Goal: Task Accomplishment & Management: Manage account settings

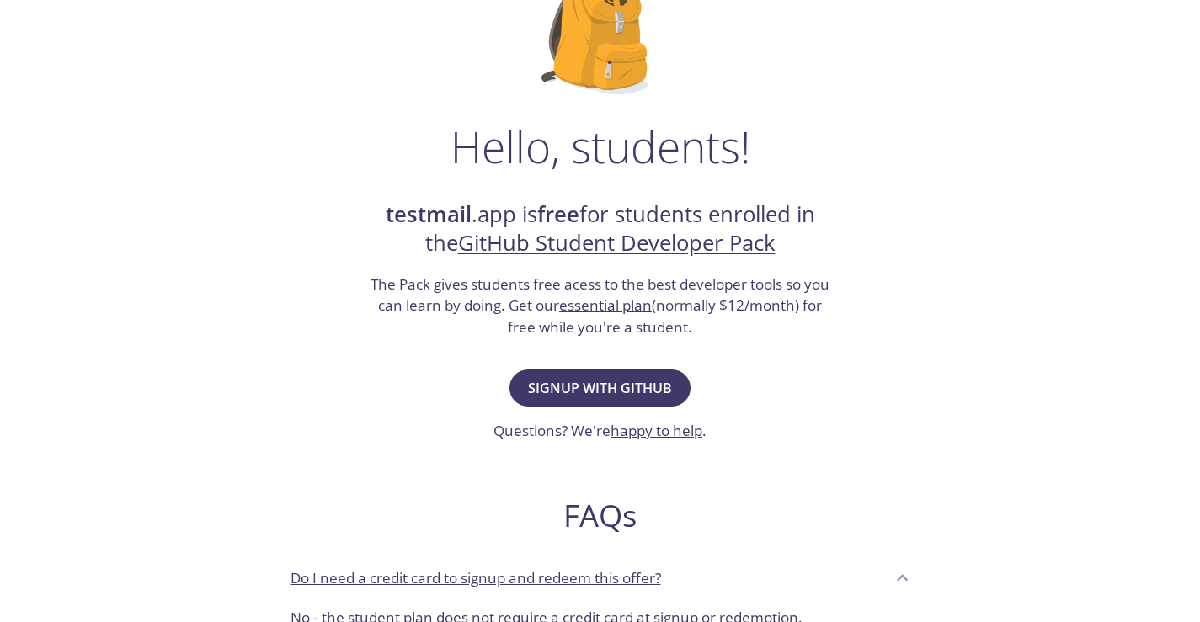
scroll to position [168, 0]
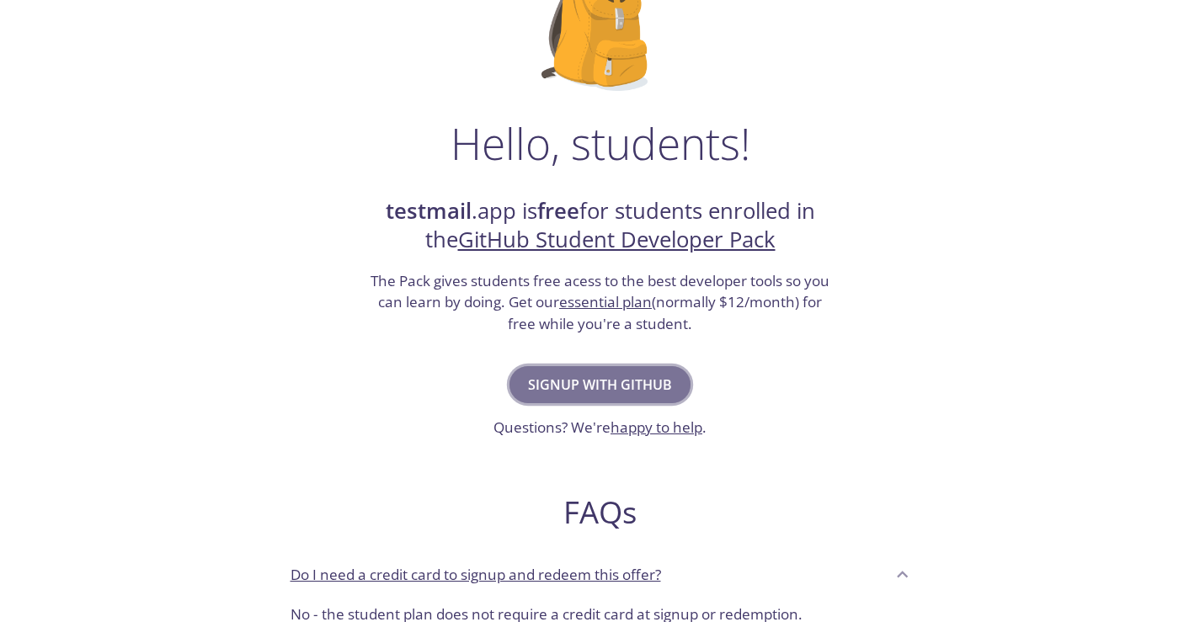
click at [601, 379] on span "Signup with GitHub" at bounding box center [600, 385] width 144 height 24
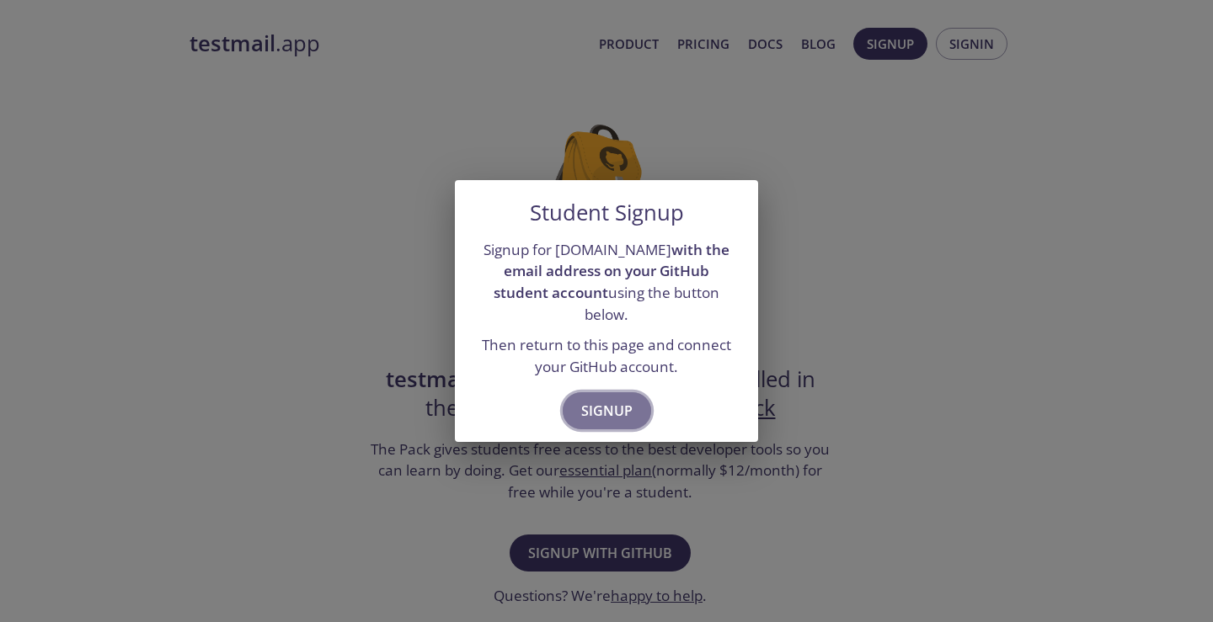
click at [600, 399] on span "Signup" at bounding box center [606, 411] width 51 height 24
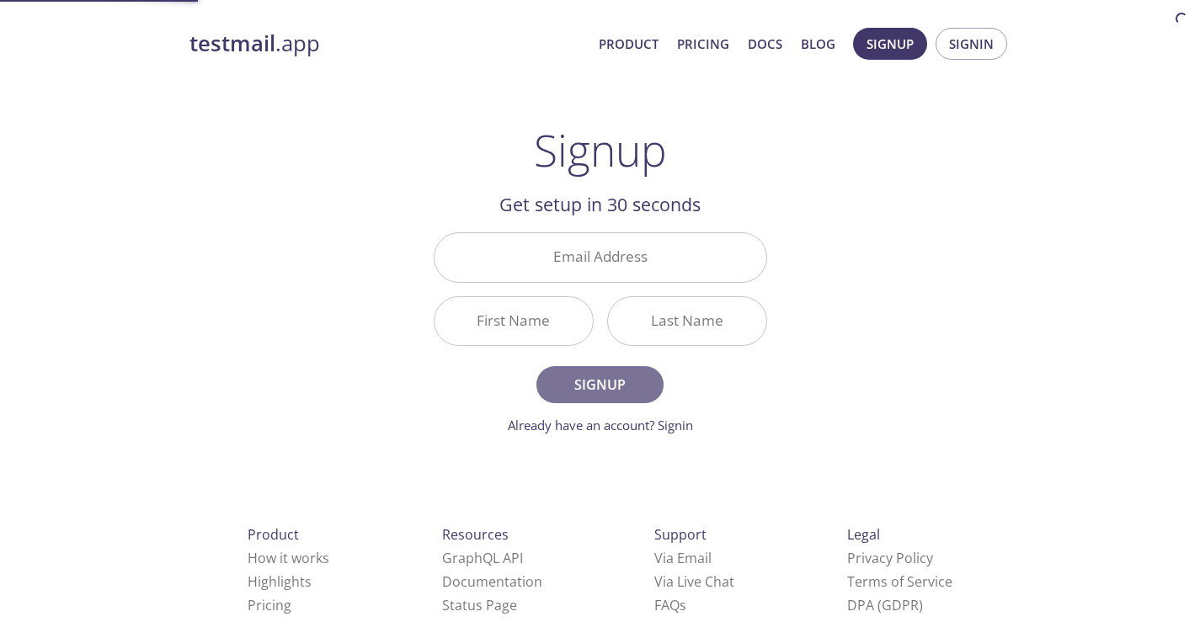
click at [629, 399] on button "Signup" at bounding box center [600, 384] width 126 height 37
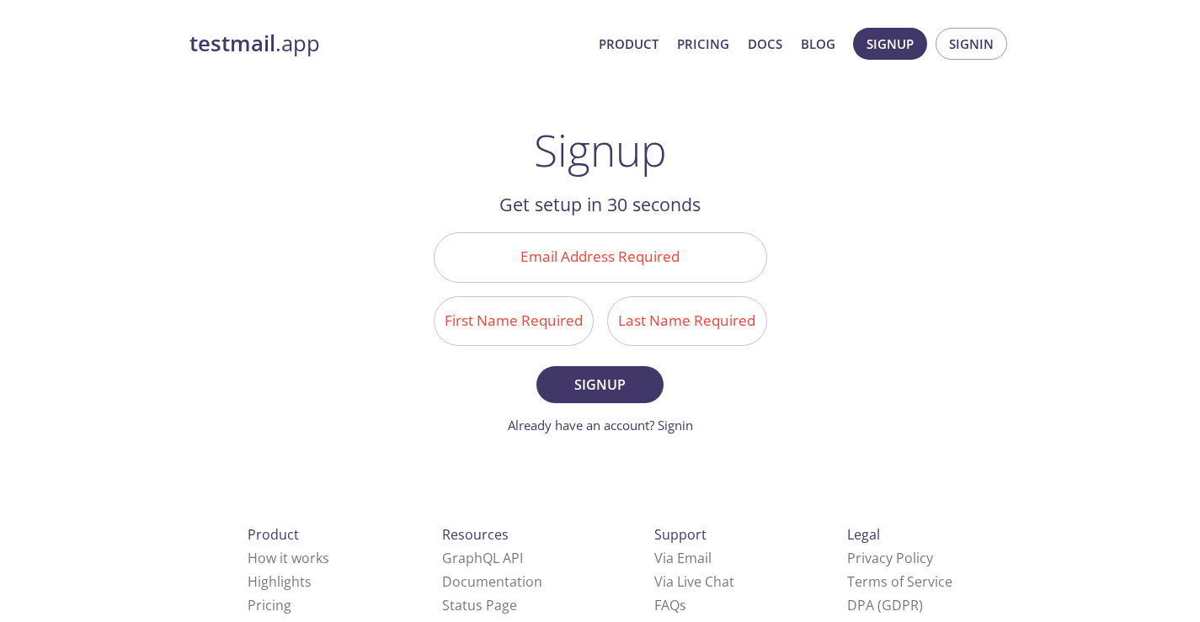
click at [623, 266] on input "Email Address Required" at bounding box center [601, 257] width 332 height 48
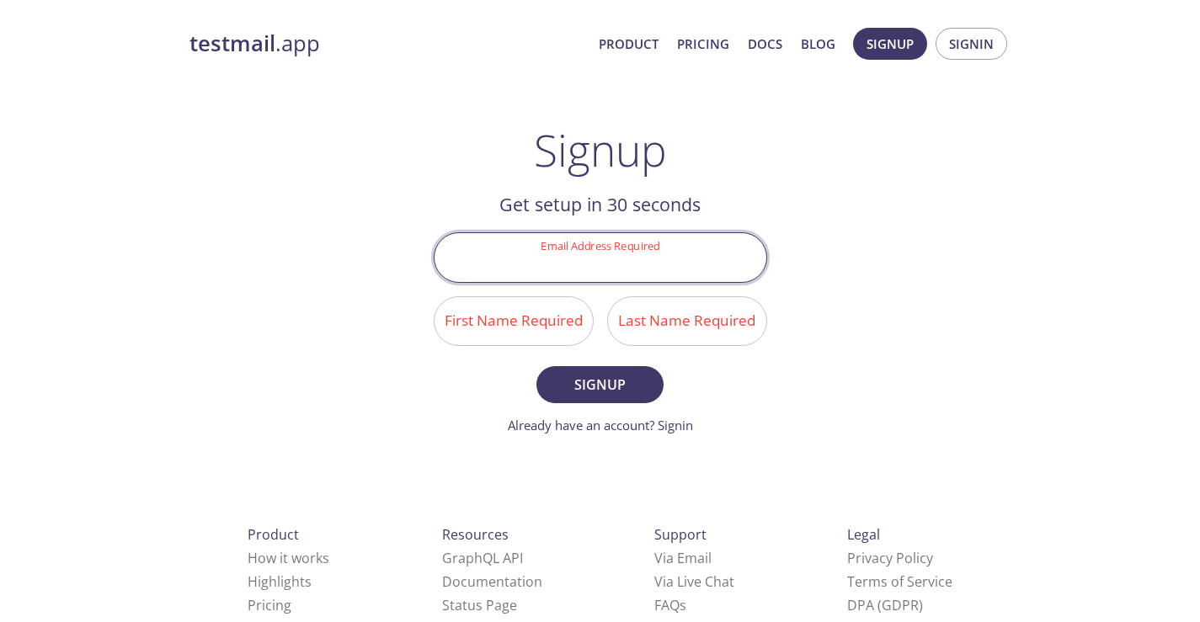
type input "[EMAIL_ADDRESS][DOMAIN_NAME]"
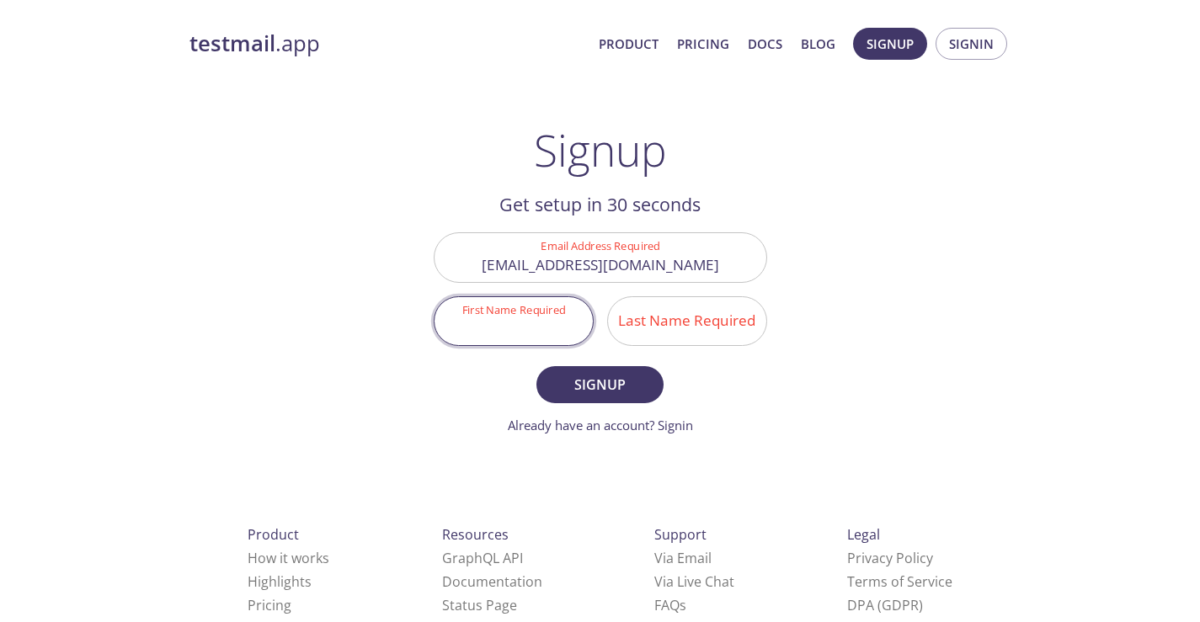
click at [525, 324] on input "First Name Required" at bounding box center [514, 321] width 158 height 48
type input "[PERSON_NAME]"
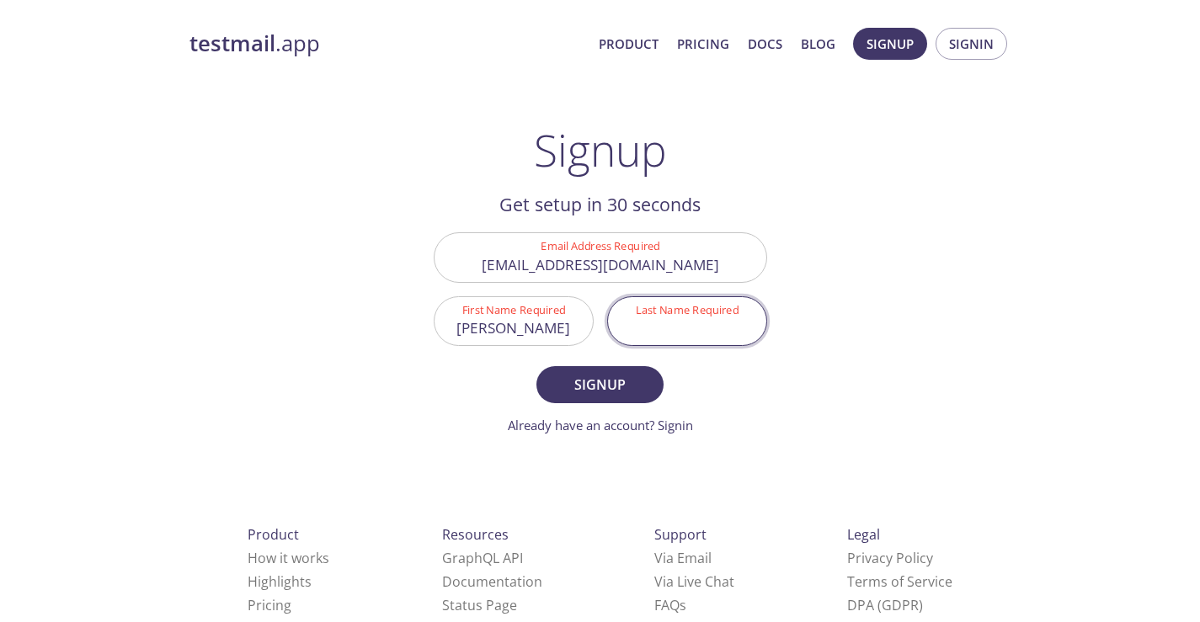
click at [657, 332] on input "Last Name Required" at bounding box center [687, 321] width 158 height 48
type input "[PERSON_NAME]"
click at [644, 377] on span "Signup" at bounding box center [599, 385] width 89 height 24
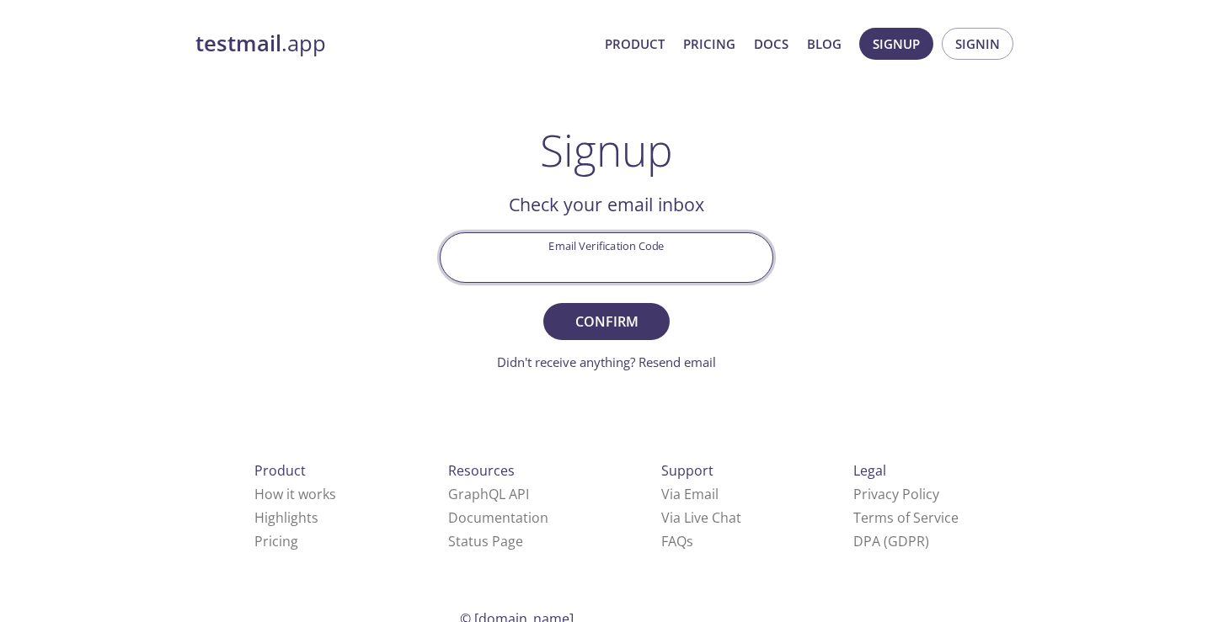
click at [648, 264] on input "Email Verification Code" at bounding box center [607, 257] width 332 height 48
type input "PKE8ABA"
click at [543, 303] on button "Confirm" at bounding box center [606, 321] width 126 height 37
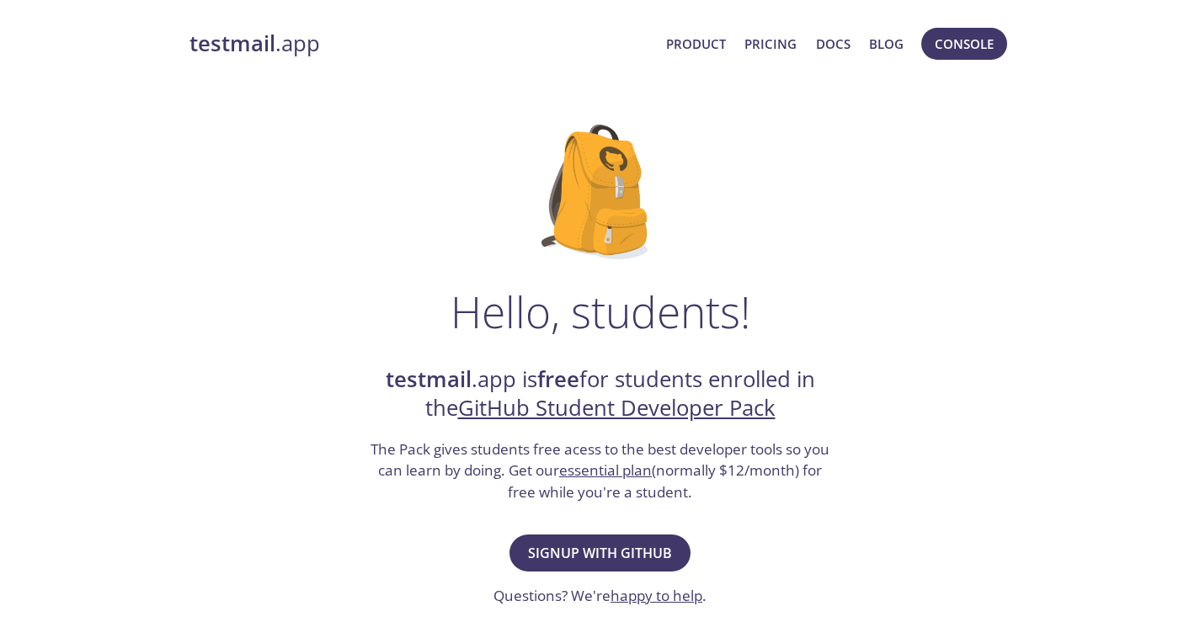
scroll to position [20, 0]
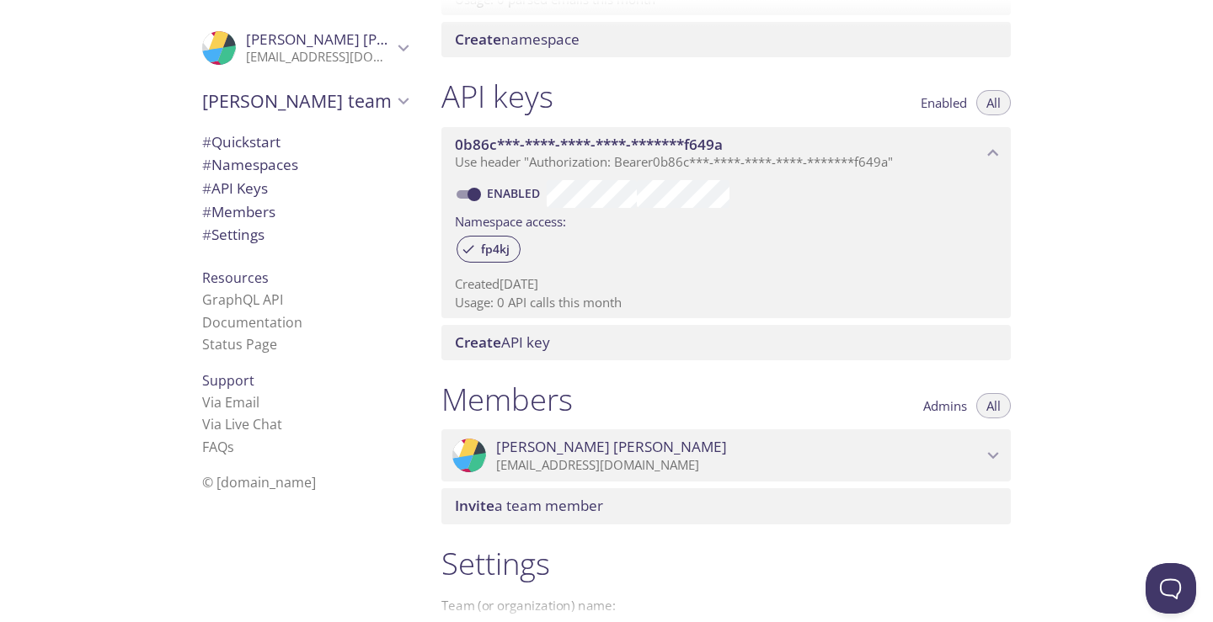
scroll to position [421, 0]
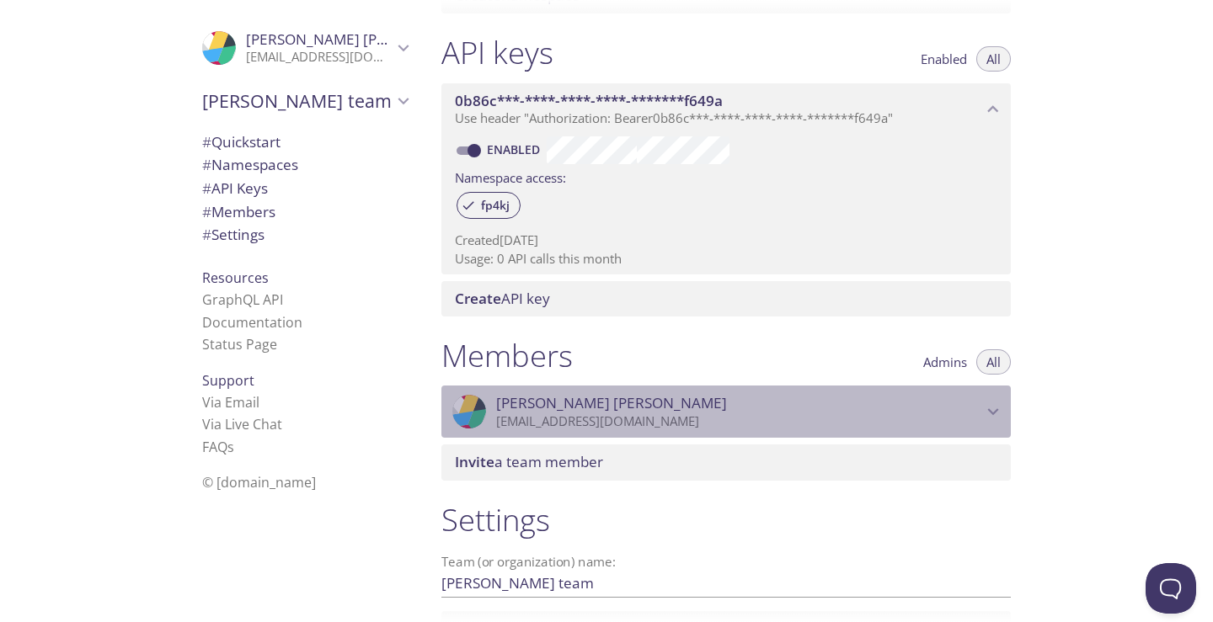
click at [986, 412] on icon "Dasari bhavesh" at bounding box center [993, 412] width 22 height 22
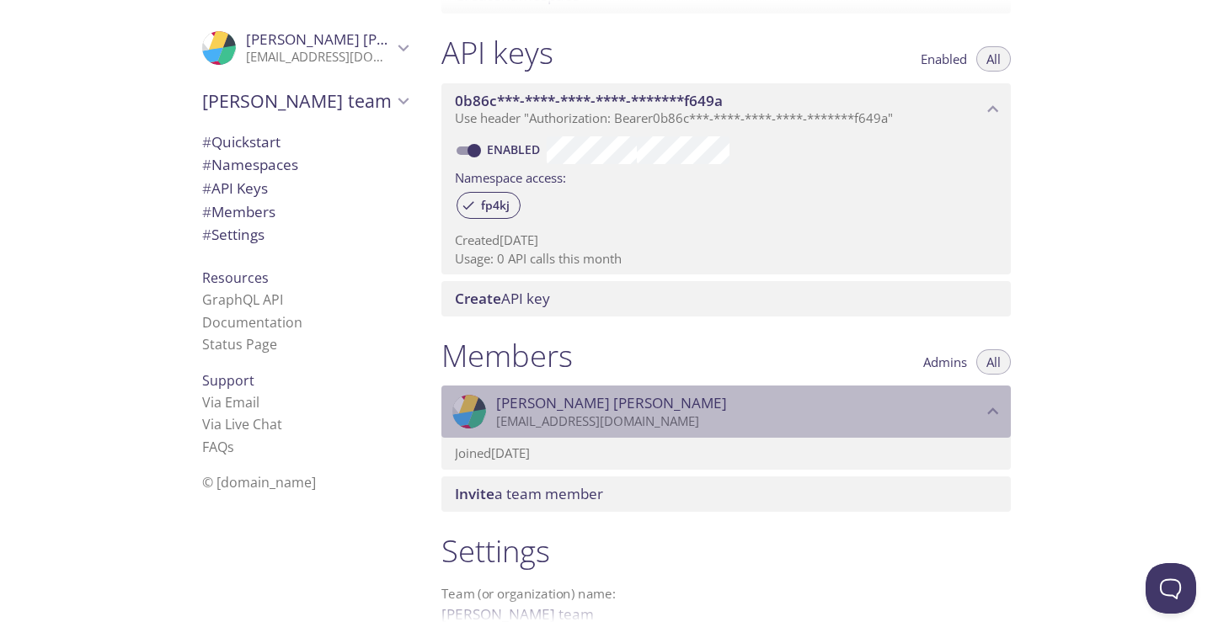
click at [986, 412] on icon "Dasari bhavesh" at bounding box center [993, 412] width 22 height 22
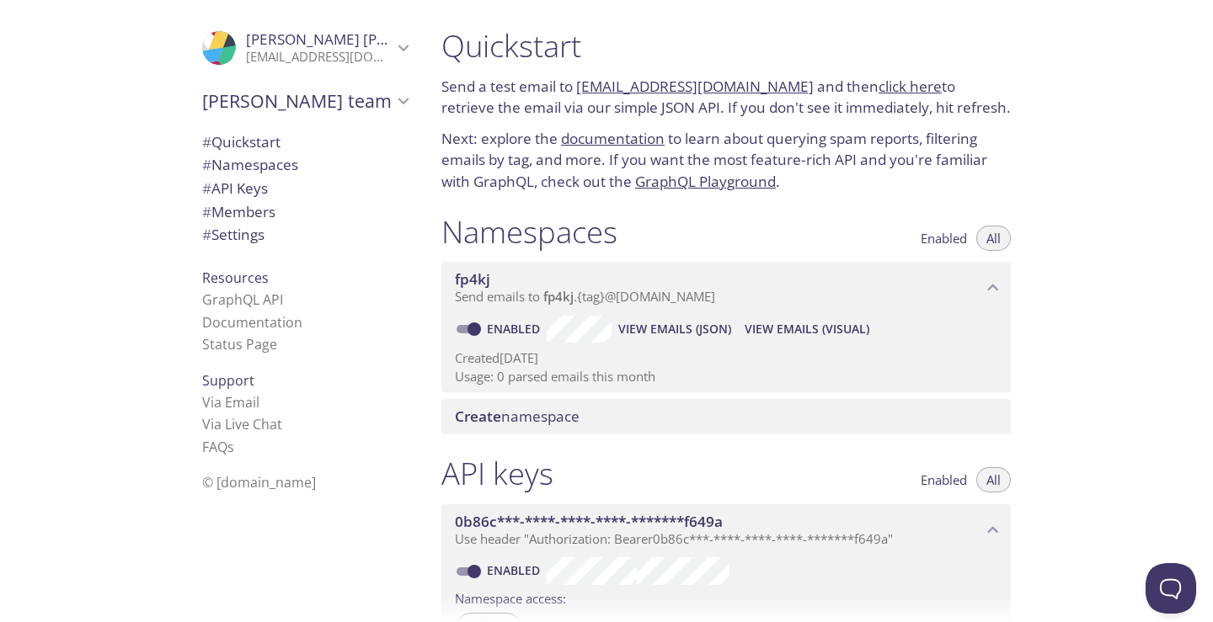
scroll to position [84, 0]
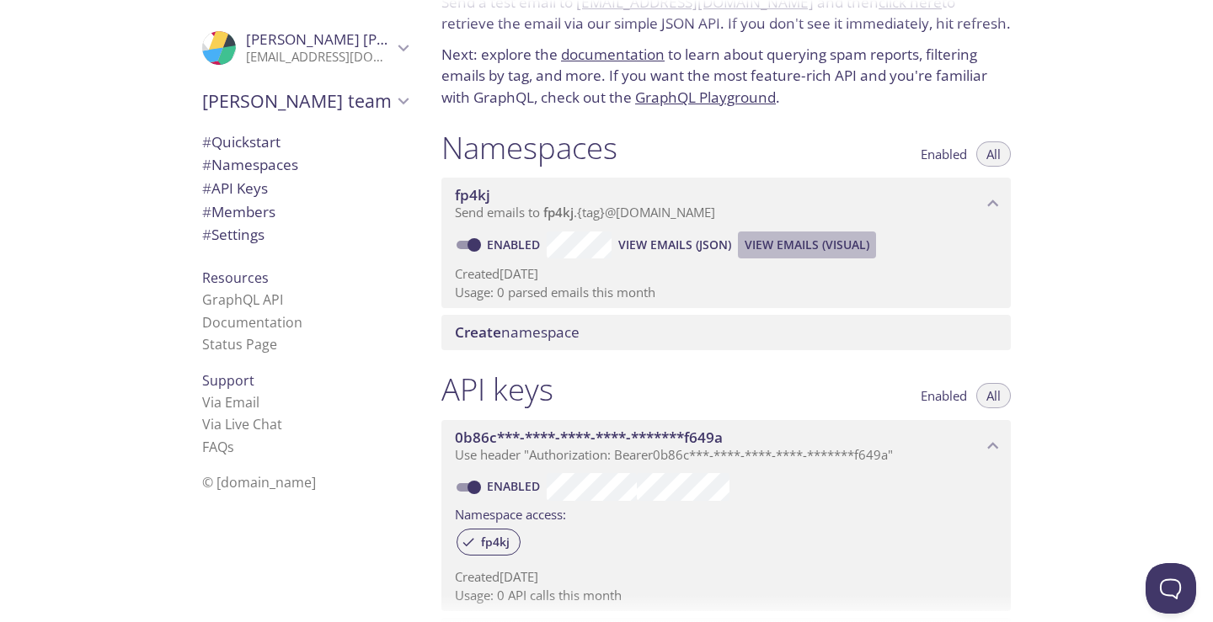
click at [815, 243] on span "View Emails (Visual)" at bounding box center [807, 245] width 125 height 20
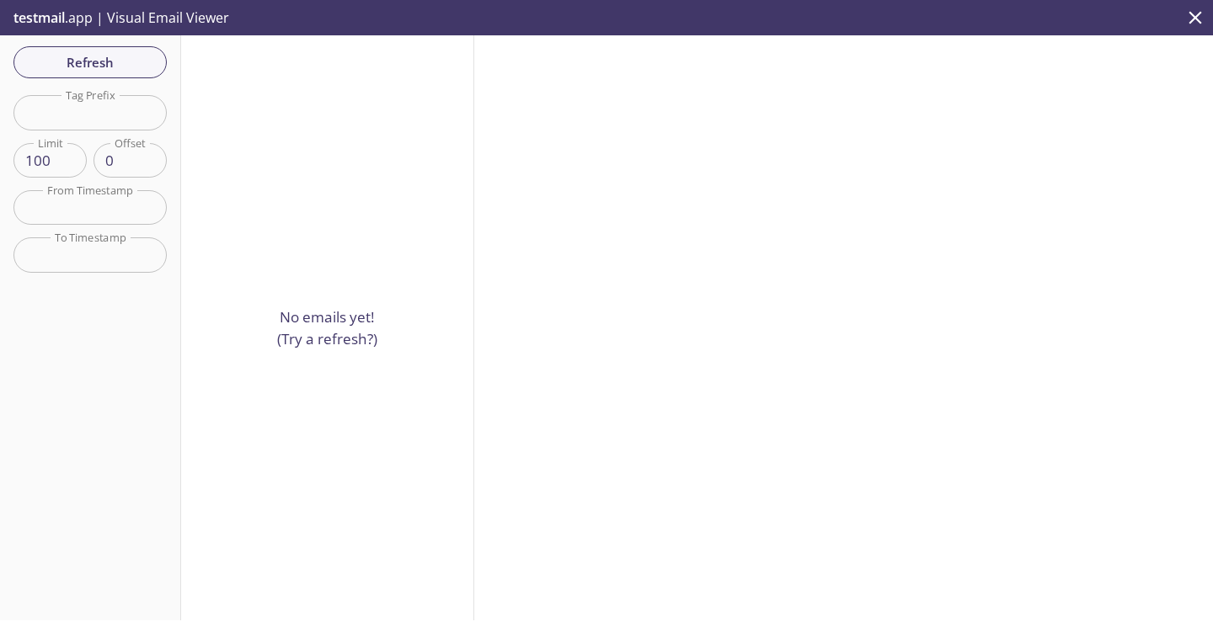
click at [311, 339] on p "No emails yet! (Try a refresh?)" at bounding box center [327, 328] width 100 height 43
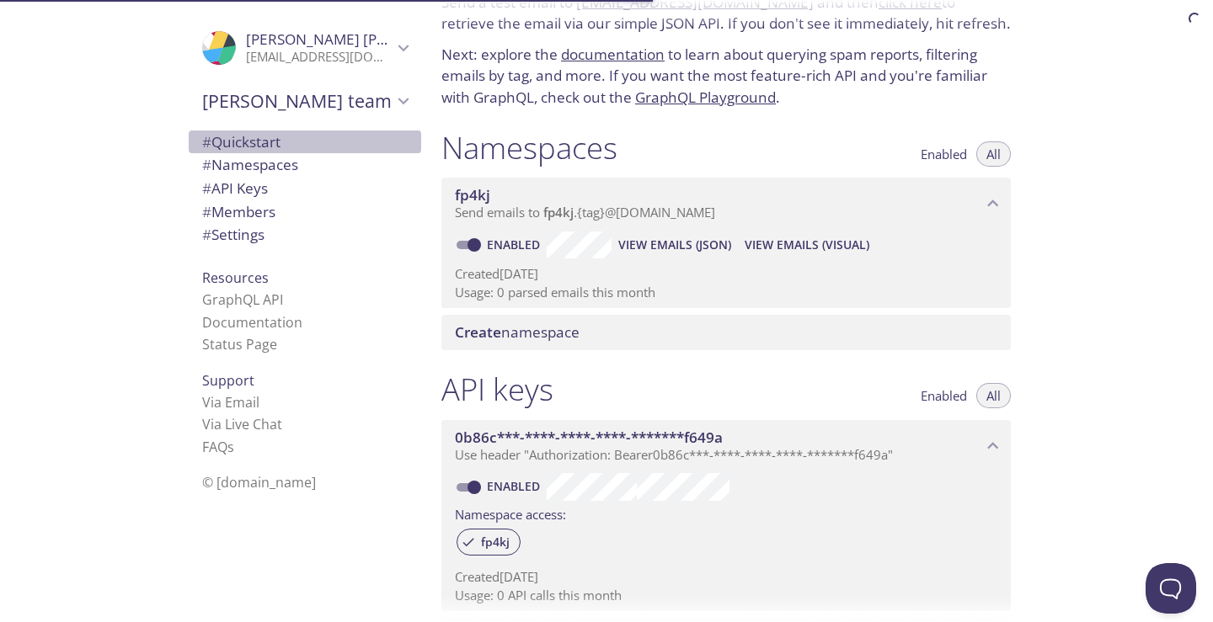
click at [226, 131] on div "# Quickstart" at bounding box center [305, 143] width 232 height 24
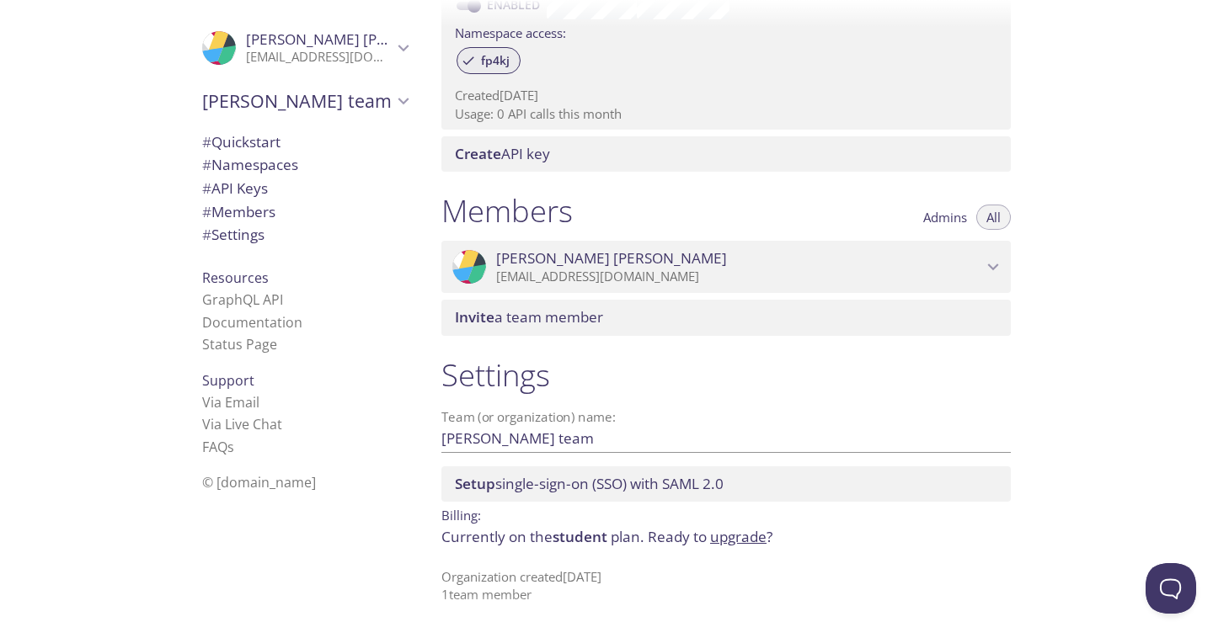
scroll to position [575, 0]
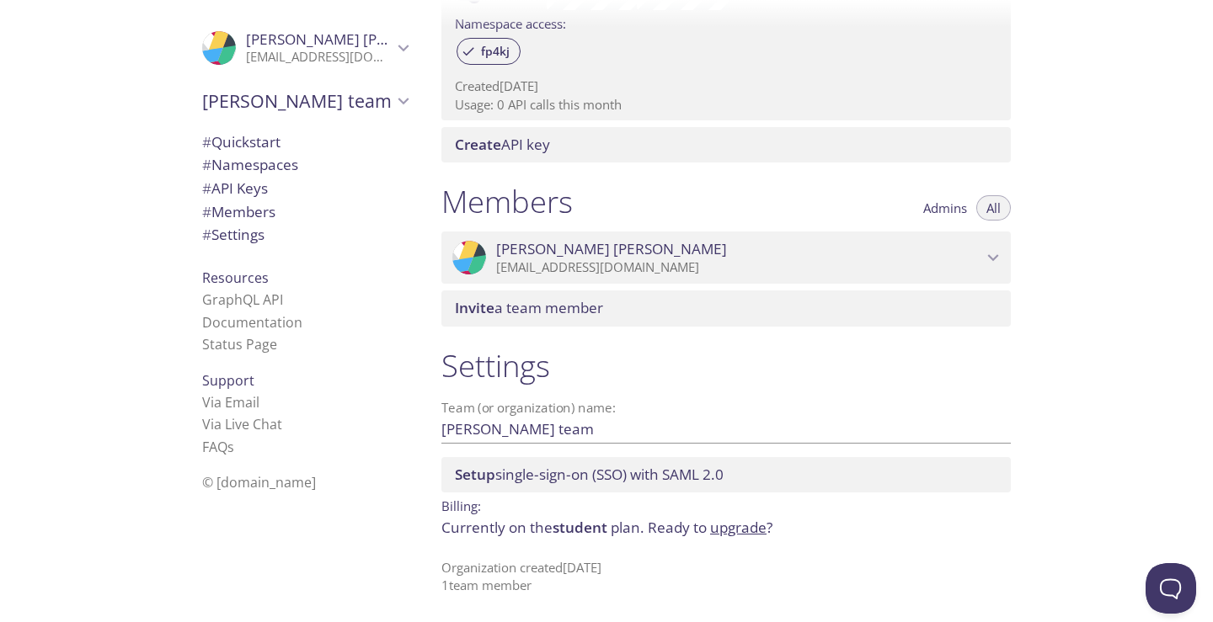
click at [548, 270] on p "[EMAIL_ADDRESS][DOMAIN_NAME]" at bounding box center [739, 267] width 486 height 17
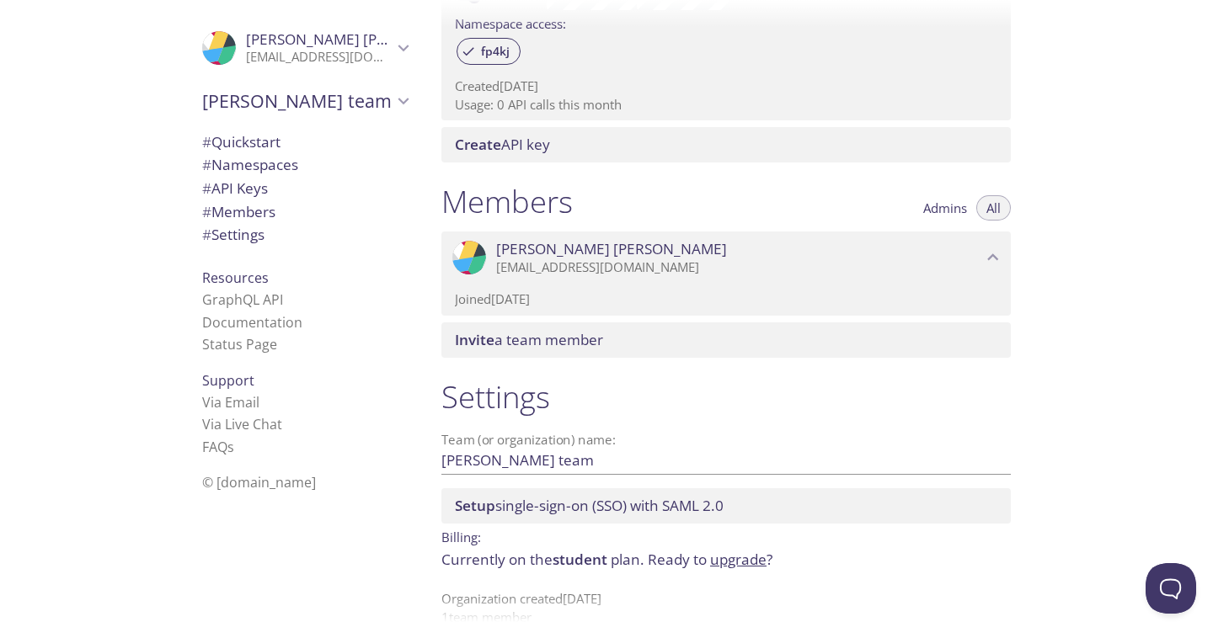
click at [525, 302] on p "Joined 4 Oct 2025" at bounding box center [726, 300] width 542 height 18
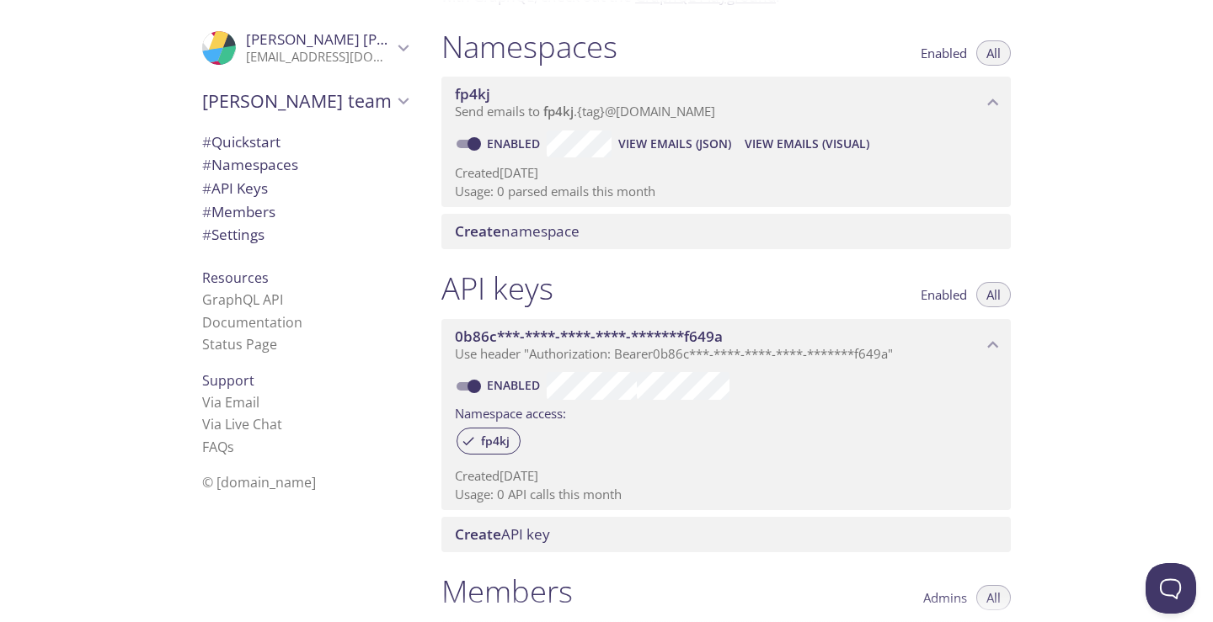
scroll to position [0, 0]
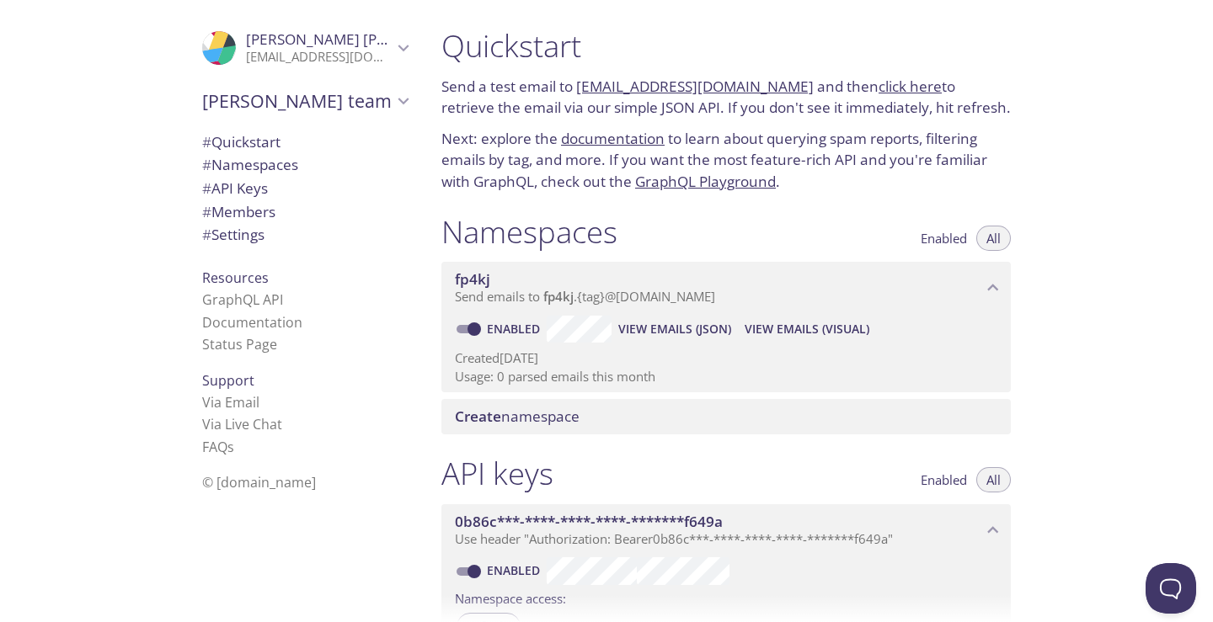
click at [879, 91] on link "click here" at bounding box center [910, 86] width 63 height 19
click at [756, 181] on link "GraphQL Playground" at bounding box center [705, 181] width 141 height 19
click at [304, 169] on span "# Namespaces" at bounding box center [305, 165] width 206 height 22
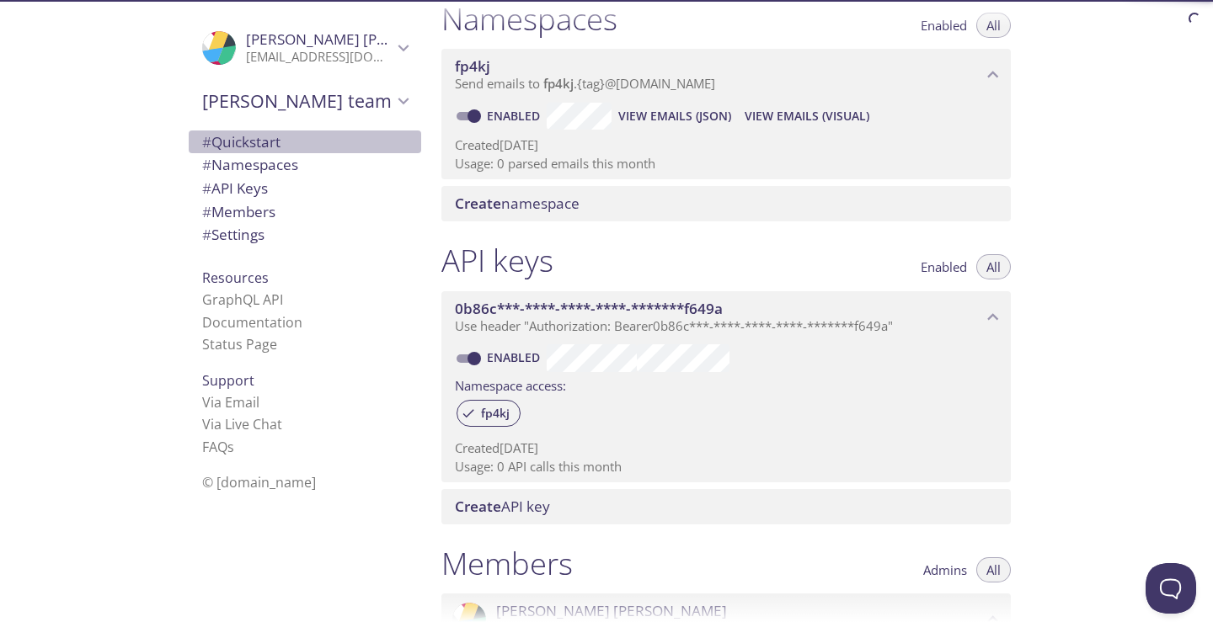
click at [307, 142] on span "# Quickstart" at bounding box center [305, 142] width 206 height 22
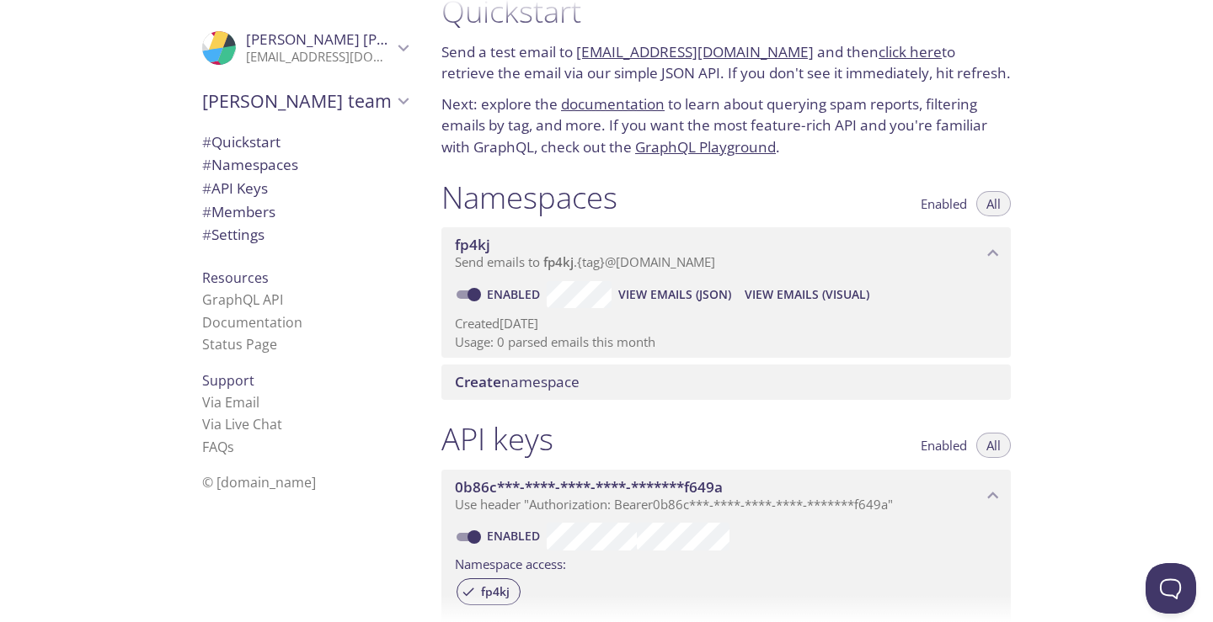
scroll to position [27, 0]
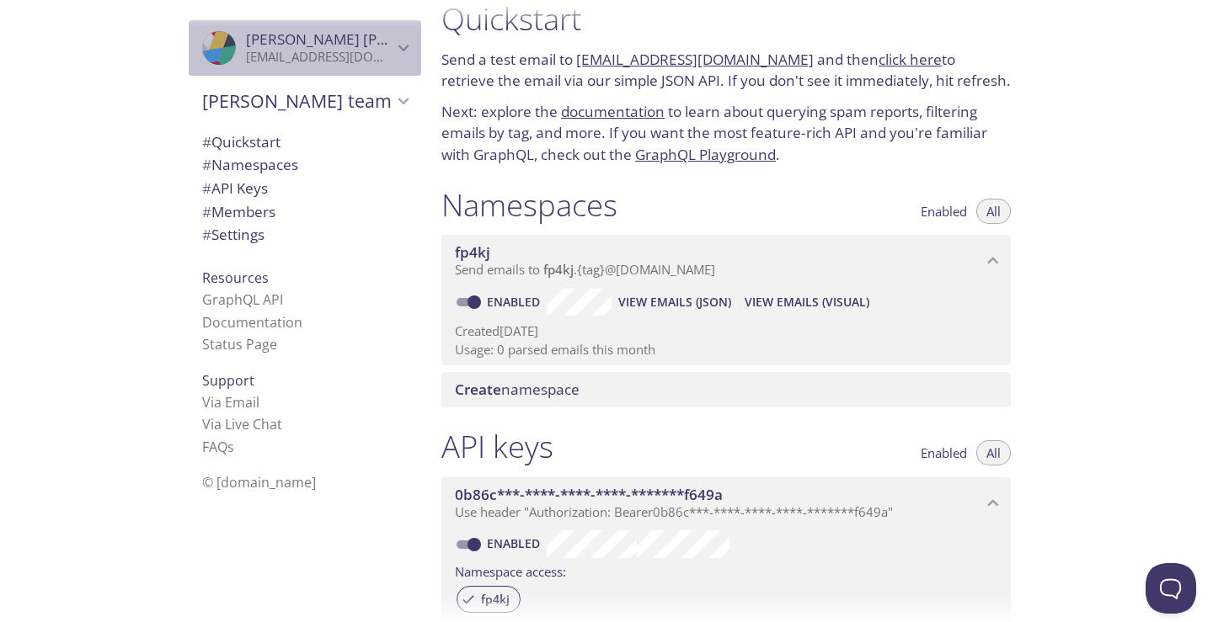
click at [330, 51] on p "[EMAIL_ADDRESS][DOMAIN_NAME]" at bounding box center [319, 57] width 147 height 17
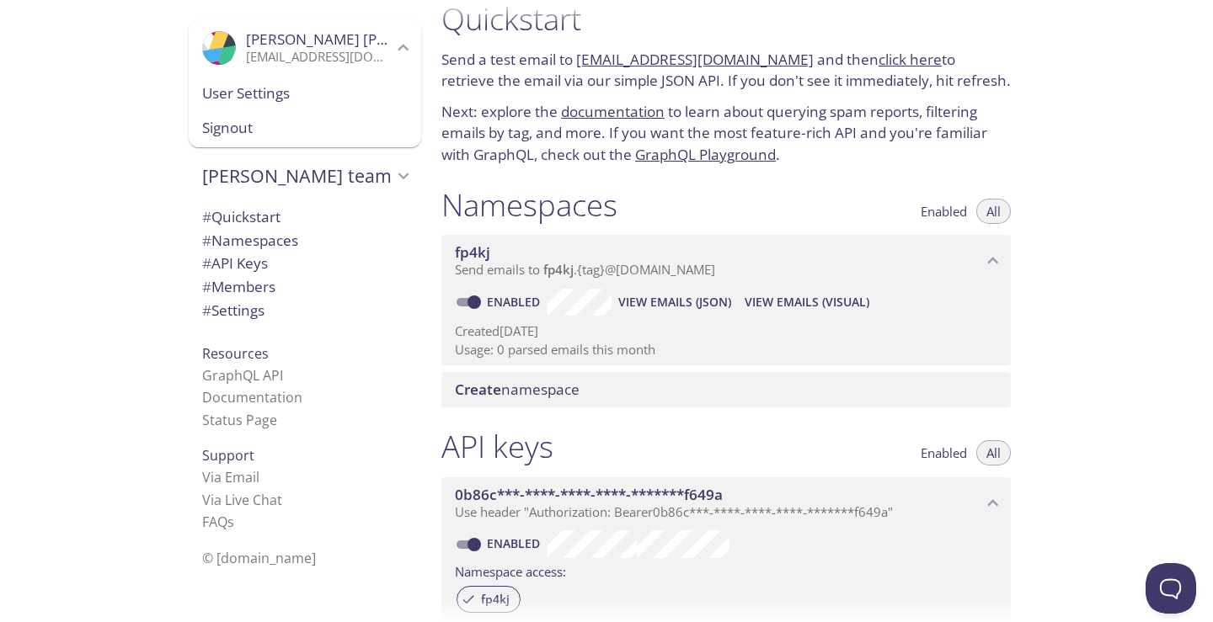
click at [280, 168] on span "Dasari's team" at bounding box center [297, 176] width 190 height 24
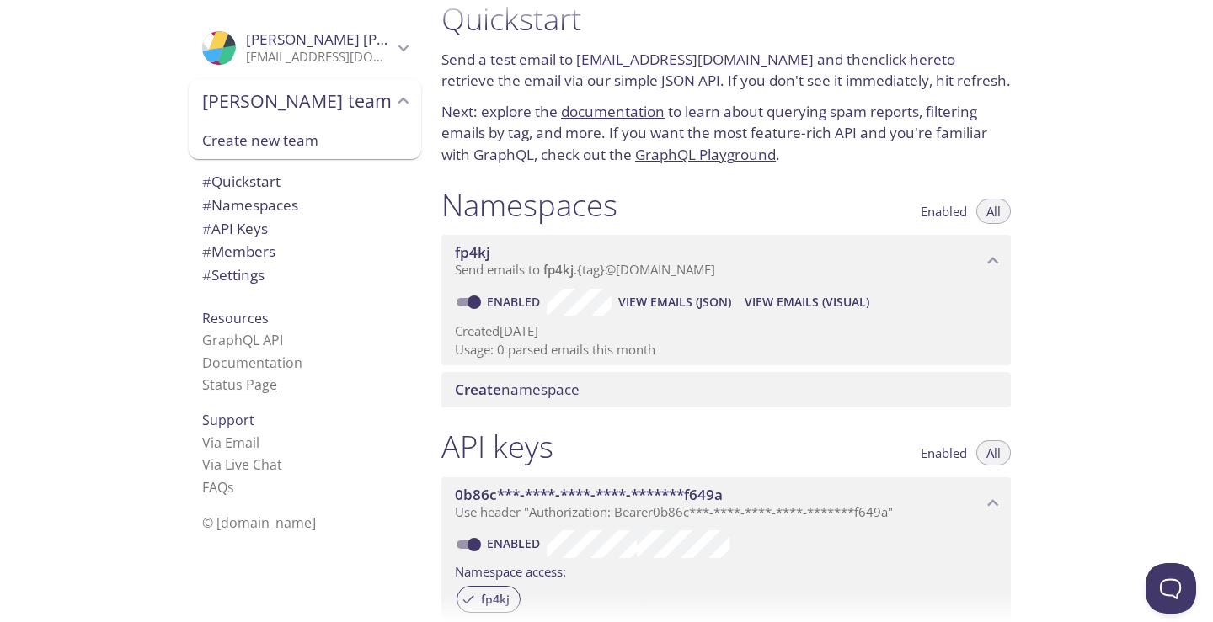
click at [238, 387] on link "Status Page" at bounding box center [239, 385] width 75 height 19
click at [393, 96] on icon "Dasari's team" at bounding box center [404, 101] width 22 height 22
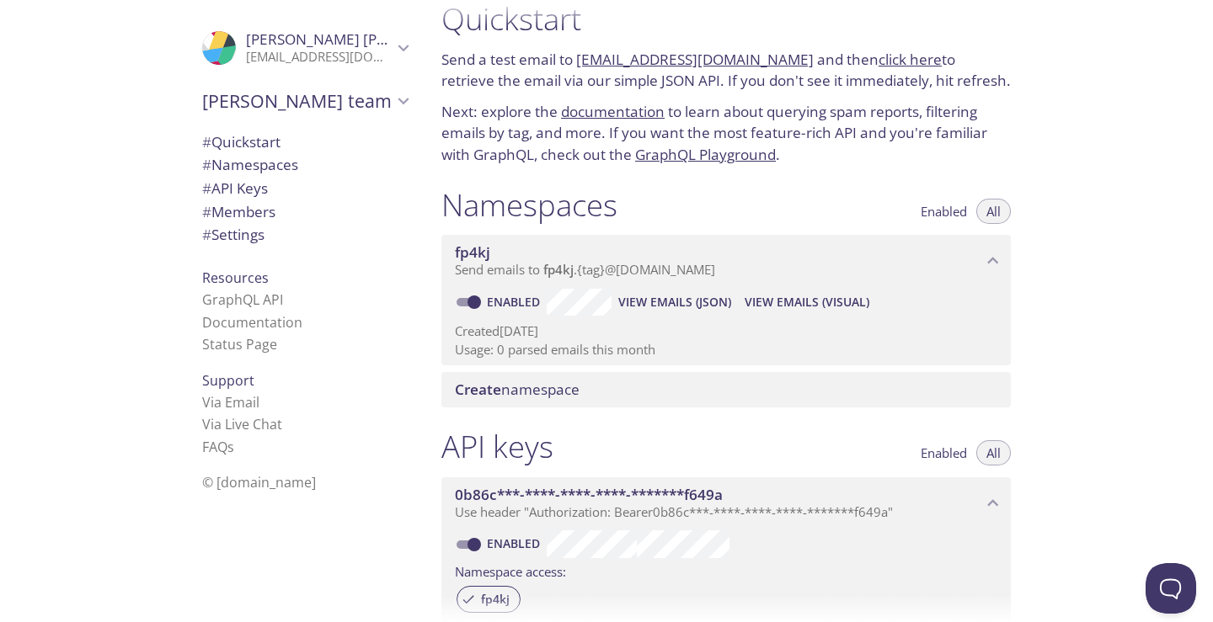
click at [383, 34] on div ".cls-1 { fill: #6d5ca8; } .cls-2 { fill: #3fc191; } .cls-3 { fill: #3b4752; } .…" at bounding box center [305, 48] width 232 height 56
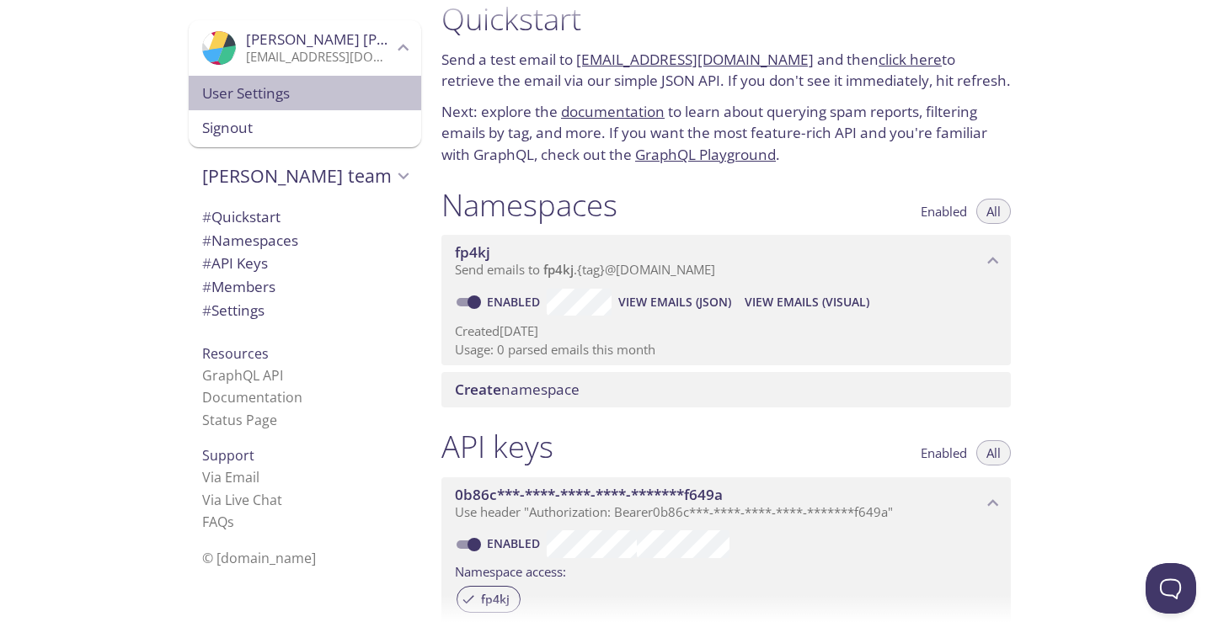
click at [364, 103] on span "User Settings" at bounding box center [305, 94] width 206 height 22
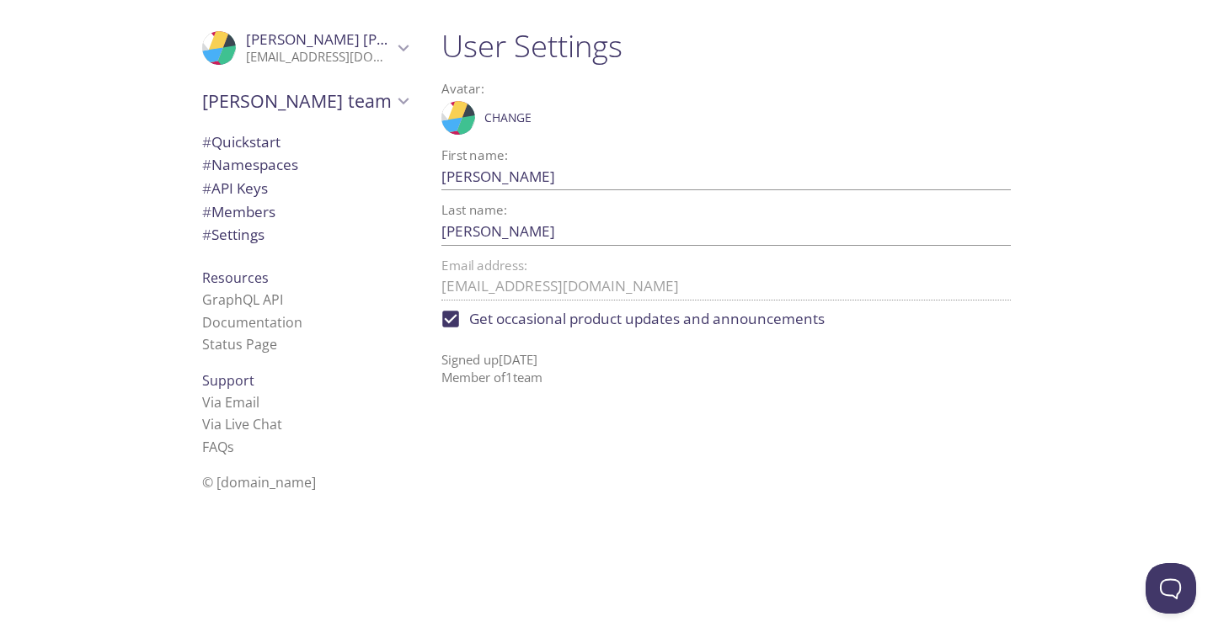
click at [342, 61] on p "[EMAIL_ADDRESS][DOMAIN_NAME]" at bounding box center [319, 57] width 147 height 17
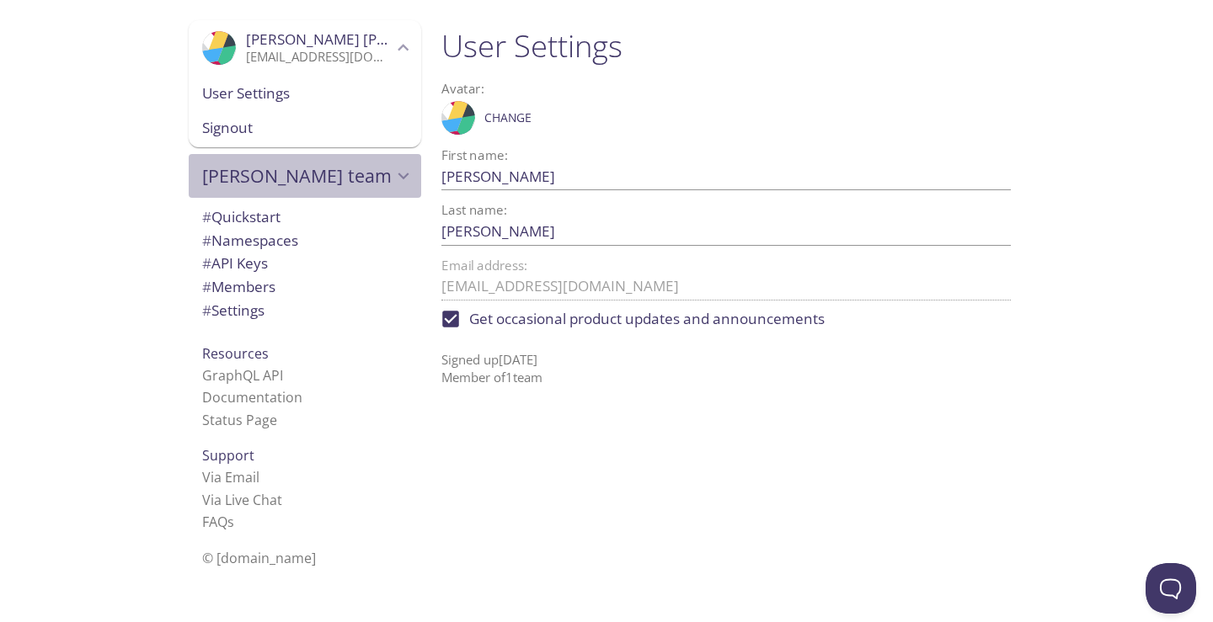
click at [301, 174] on span "Dasari's team" at bounding box center [297, 176] width 190 height 24
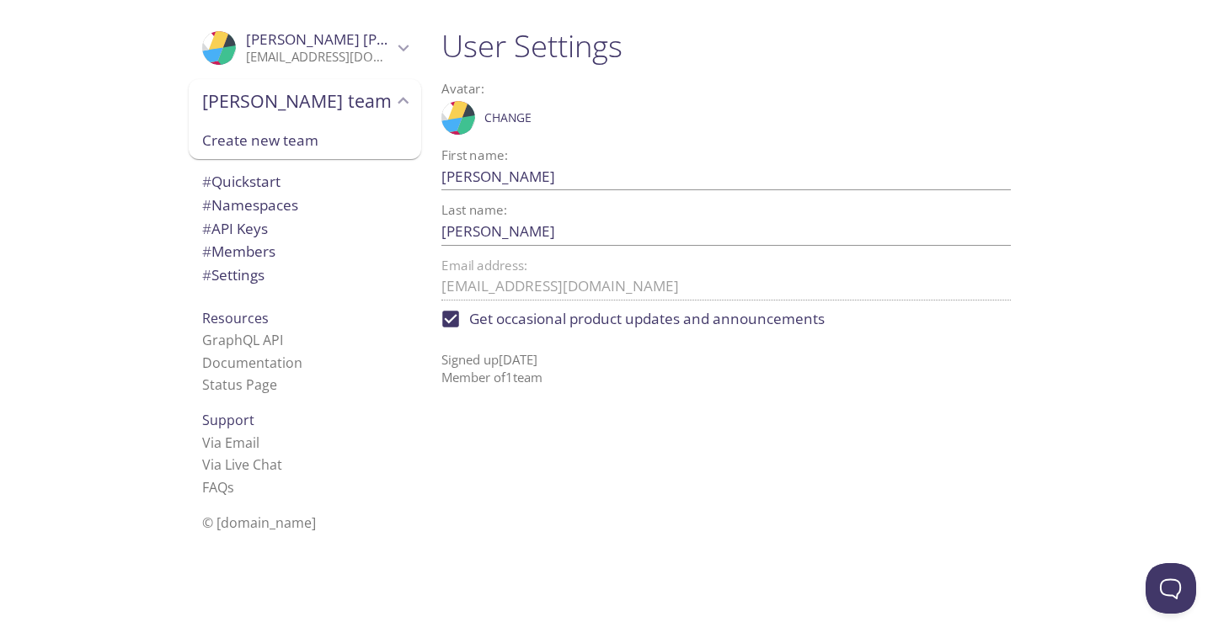
click at [275, 263] on span "# Members" at bounding box center [305, 252] width 206 height 22
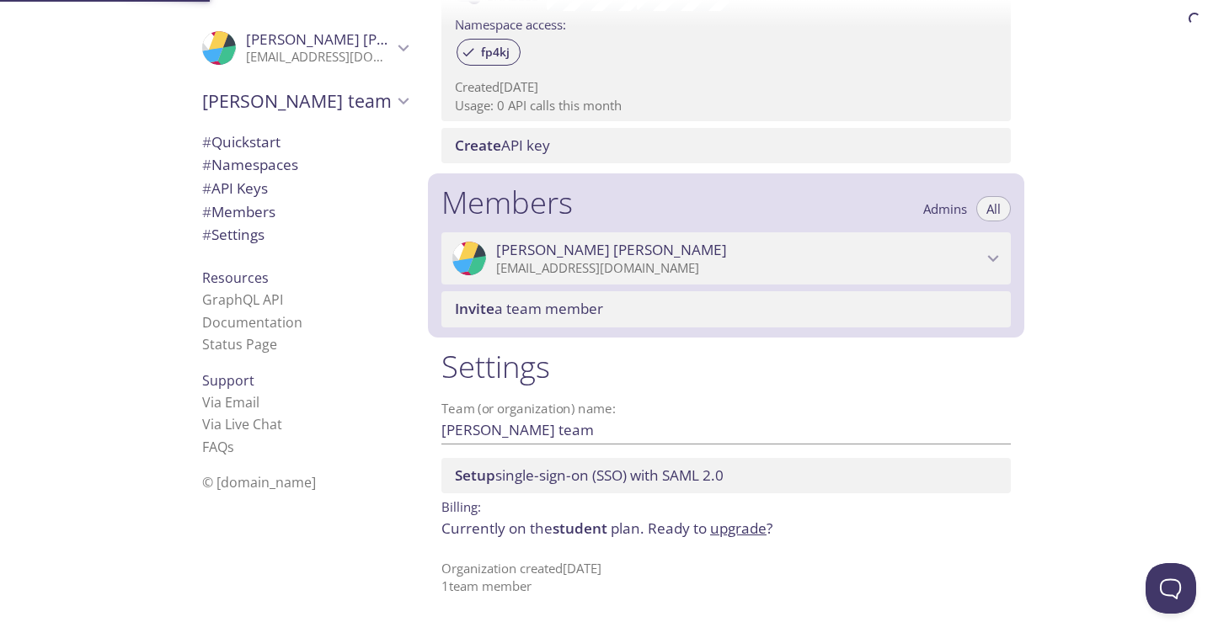
scroll to position [575, 0]
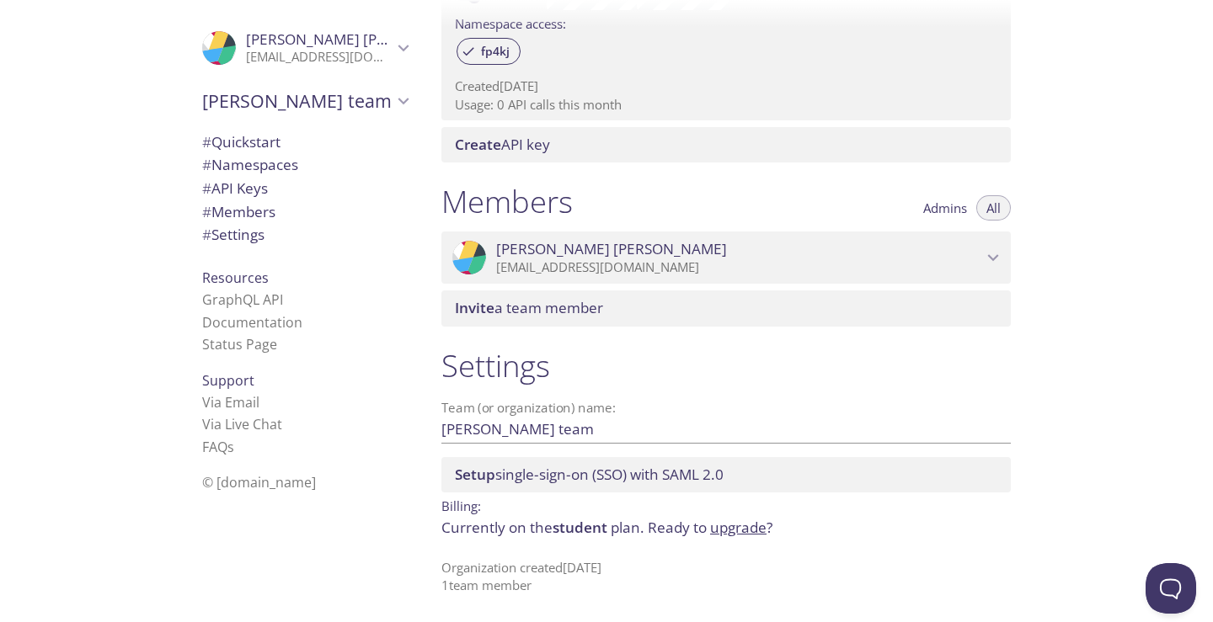
click at [1000, 259] on icon "Dasari bhavesh" at bounding box center [993, 258] width 22 height 22
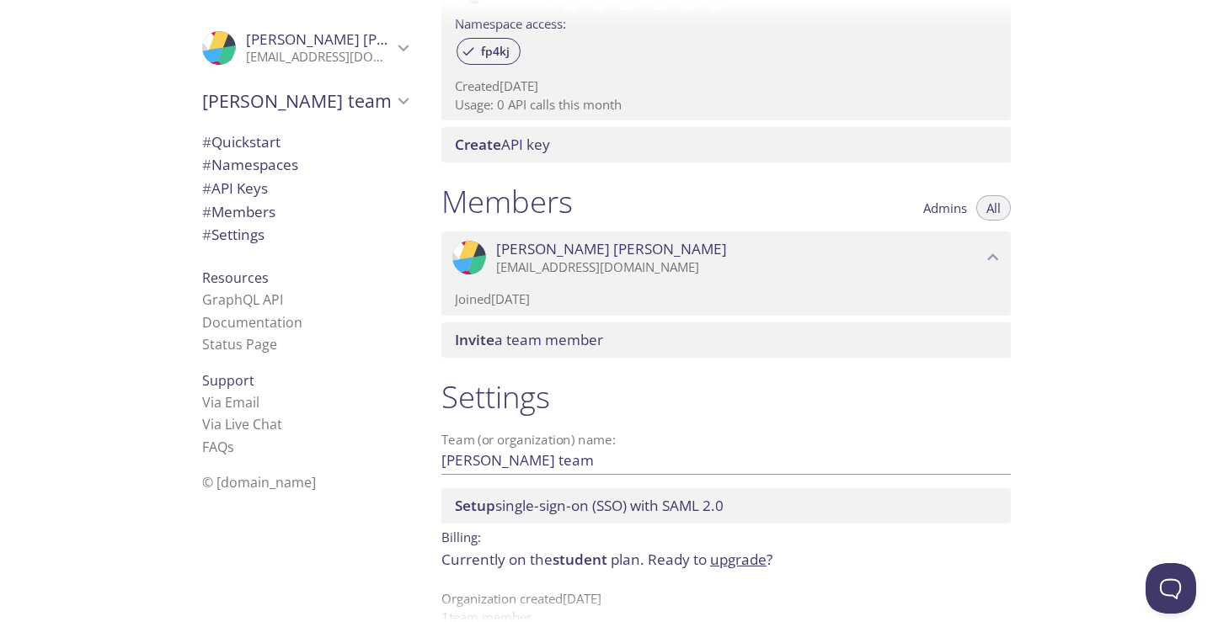
click at [895, 350] on div "Invite a team member" at bounding box center [725, 340] width 569 height 35
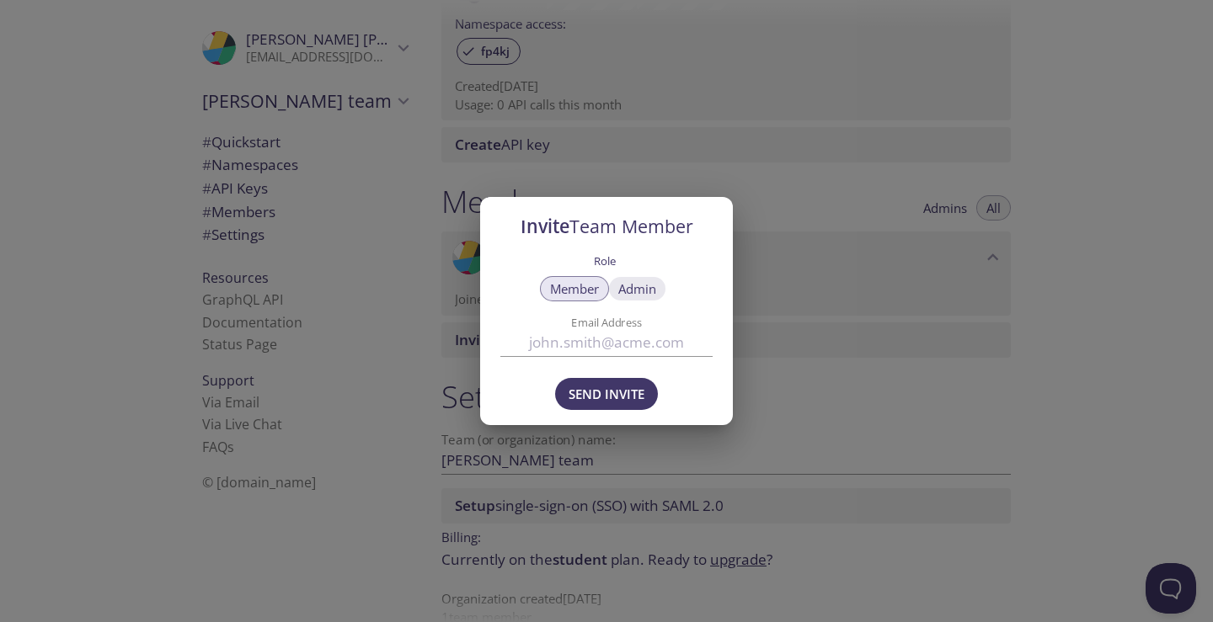
click at [628, 289] on span "Admin" at bounding box center [637, 289] width 38 height 0
click at [589, 289] on span "Member" at bounding box center [574, 289] width 49 height 0
click at [600, 351] on input "Email Address" at bounding box center [606, 343] width 212 height 28
type input "b"
paste input "[EMAIL_ADDRESS][DOMAIN_NAME]"
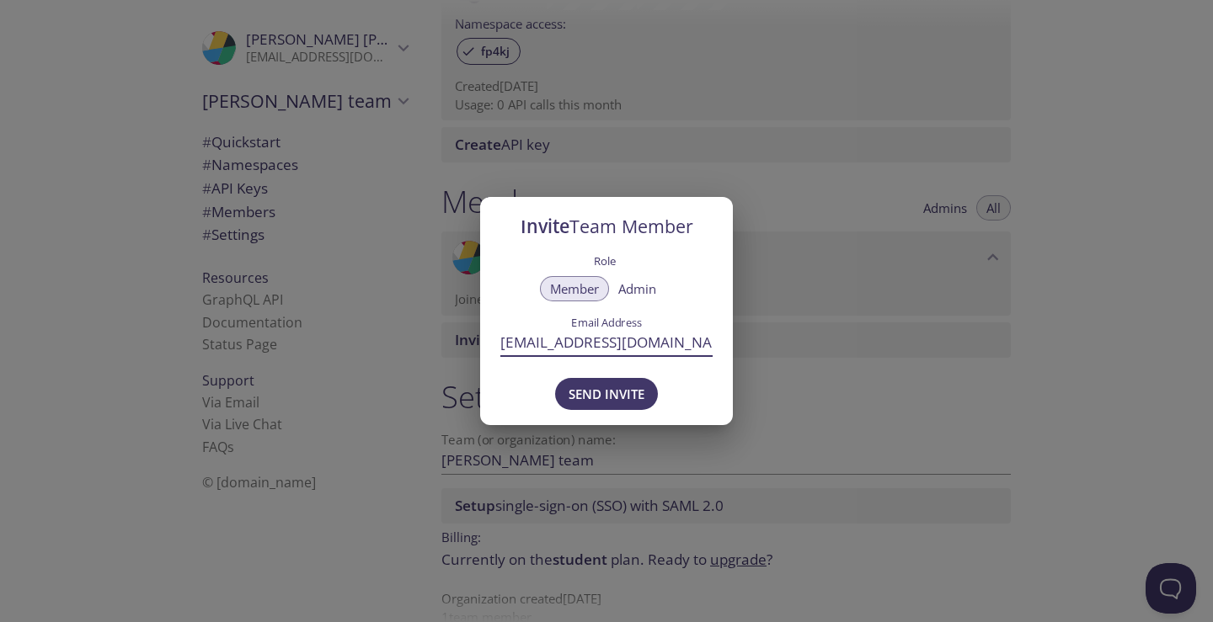
click at [613, 331] on input "[EMAIL_ADDRESS][DOMAIN_NAME]" at bounding box center [606, 343] width 212 height 28
click at [617, 336] on input "[EMAIL_ADDRESS][DOMAIN_NAME]" at bounding box center [606, 343] width 212 height 28
click at [625, 336] on input "[EMAIL_ADDRESS][DOMAIN_NAME]" at bounding box center [606, 343] width 212 height 28
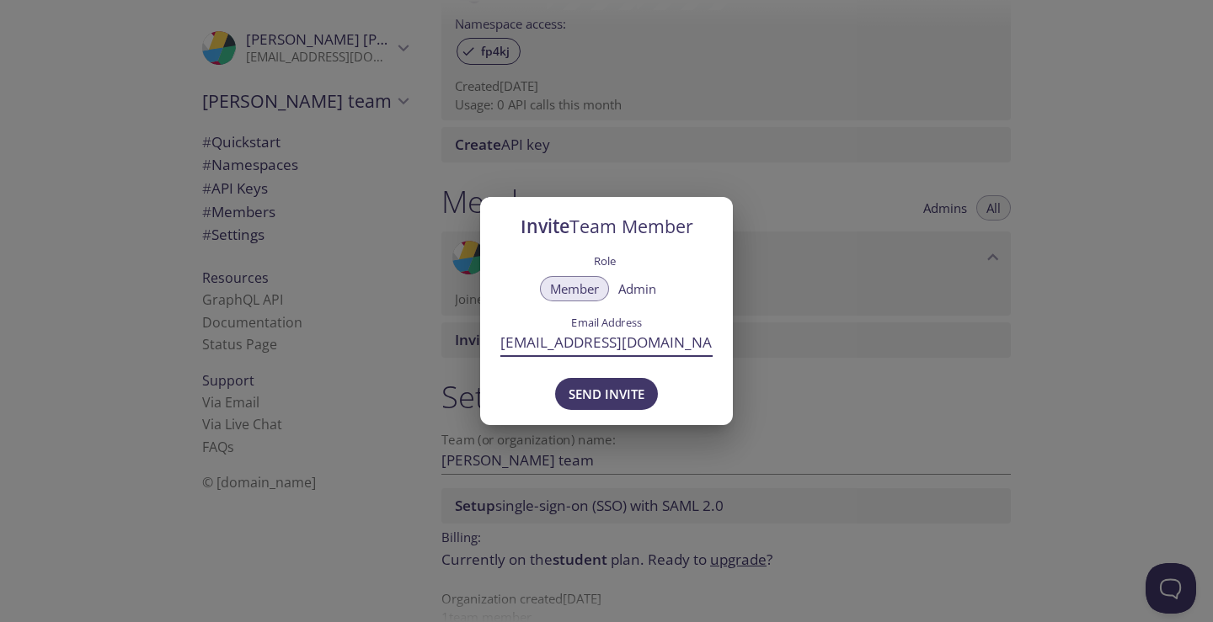
type input "bhaveshdasari11@gmail.com"
click at [607, 380] on button "Send Invite" at bounding box center [606, 394] width 103 height 32
